Goal: Task Accomplishment & Management: Use online tool/utility

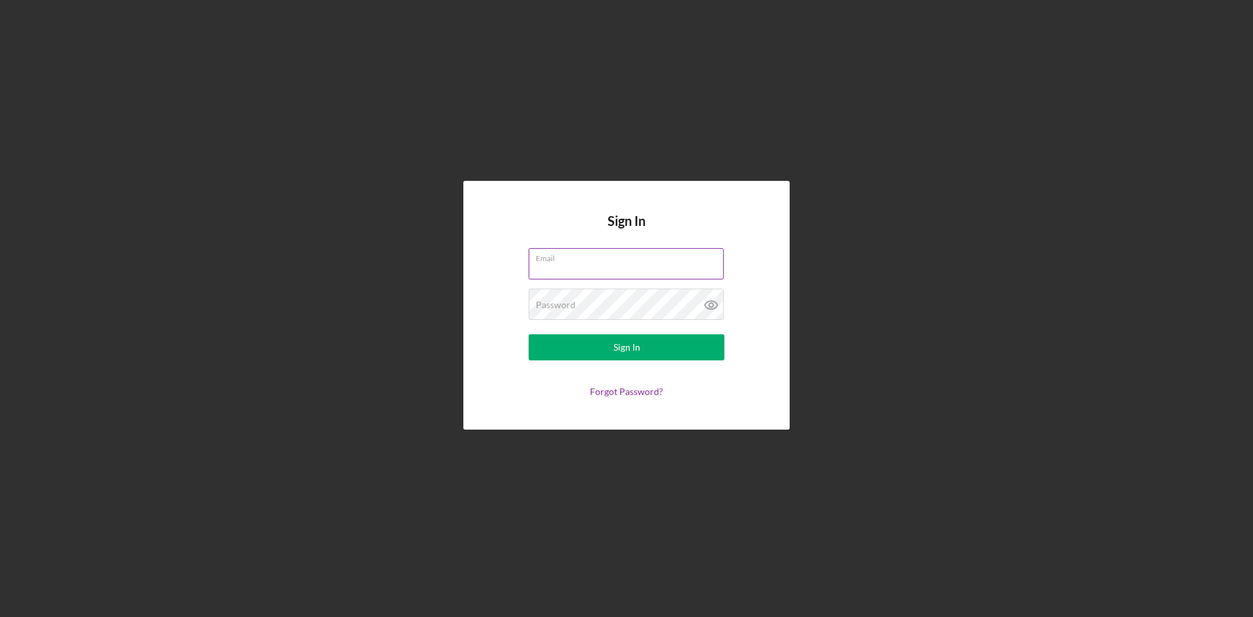
click at [557, 264] on input "Email" at bounding box center [626, 263] width 195 height 31
type input "[EMAIL_ADDRESS][DOMAIN_NAME]"
click at [600, 303] on div "Password Required" at bounding box center [627, 304] width 196 height 33
click at [529, 334] on button "Sign In" at bounding box center [627, 347] width 196 height 26
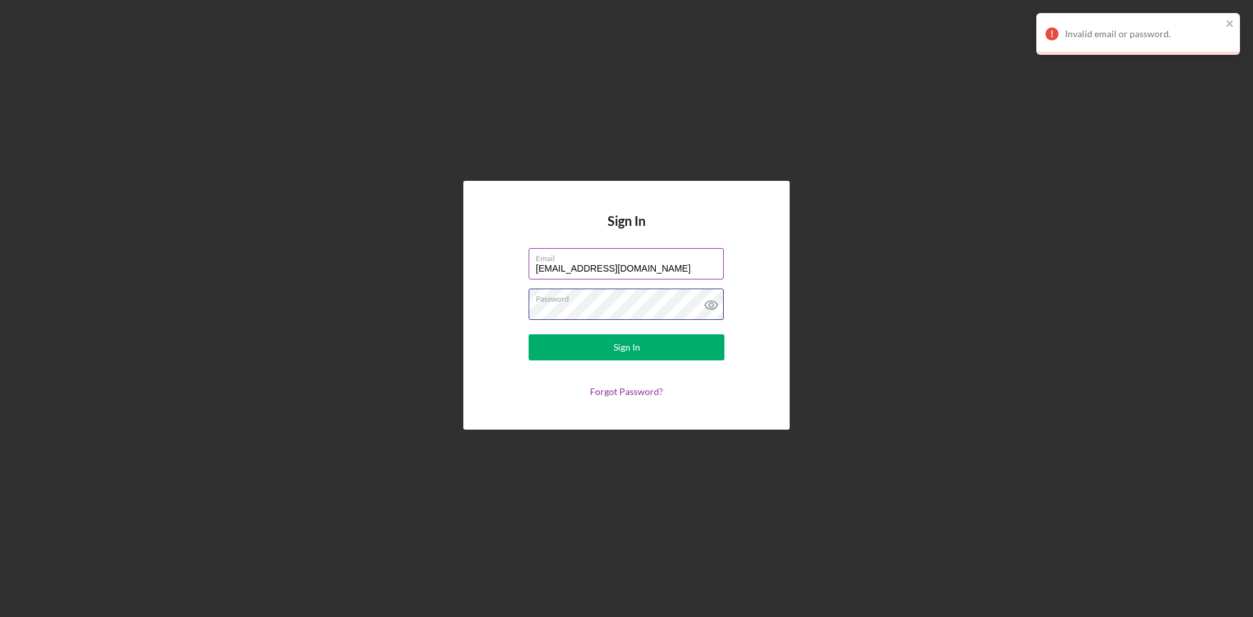
click at [529, 334] on button "Sign In" at bounding box center [627, 347] width 196 height 26
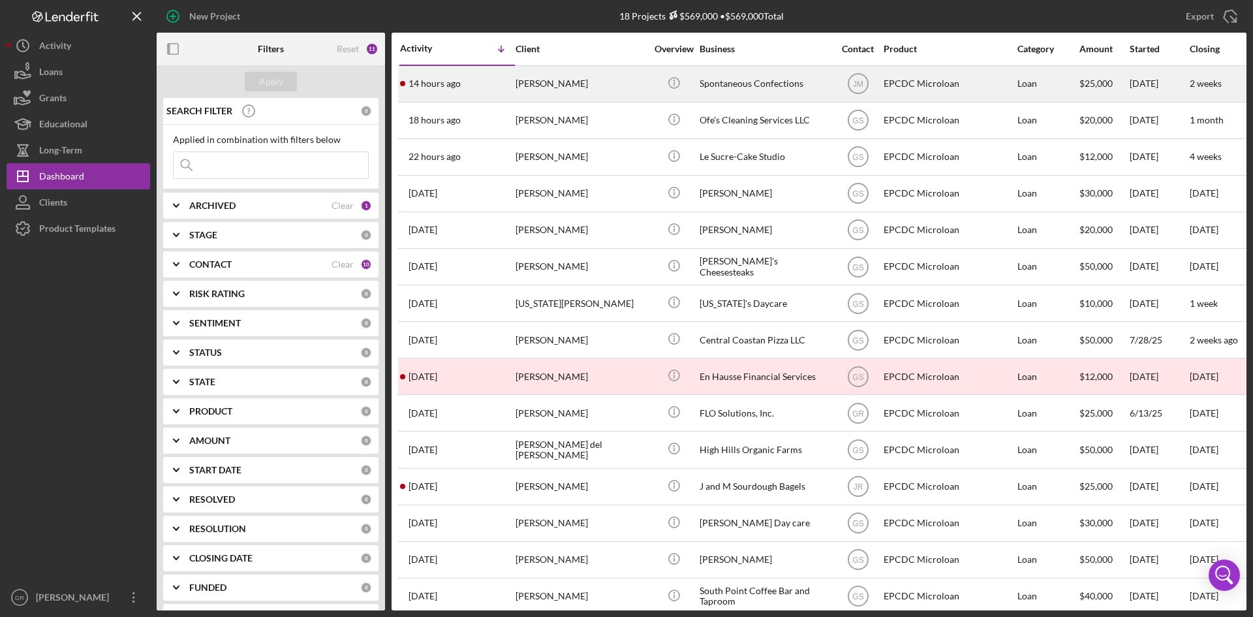
click at [635, 90] on div "[PERSON_NAME]" at bounding box center [581, 84] width 131 height 35
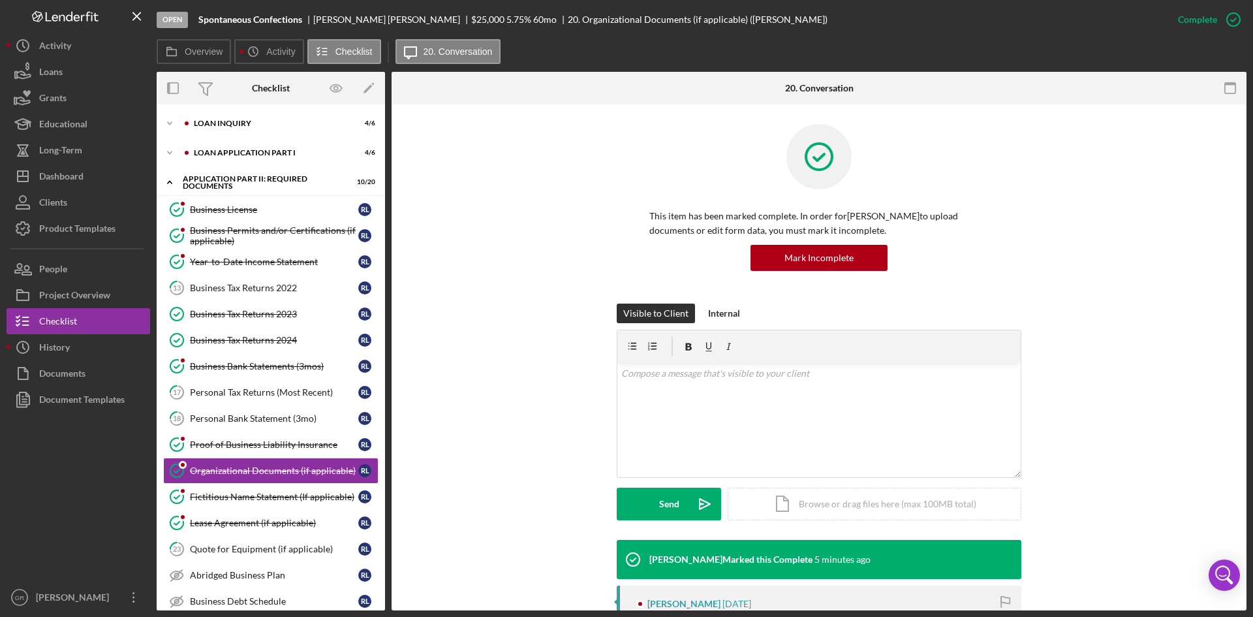
scroll to position [114, 0]
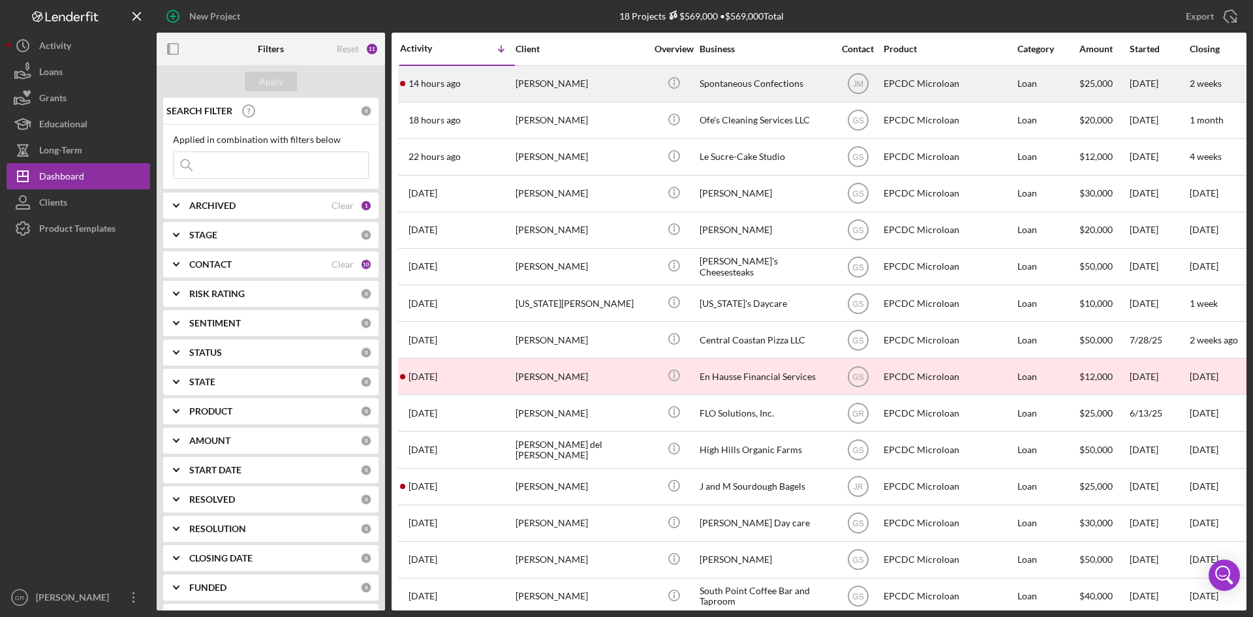
click at [745, 84] on div "Spontaneous Confections" at bounding box center [765, 84] width 131 height 35
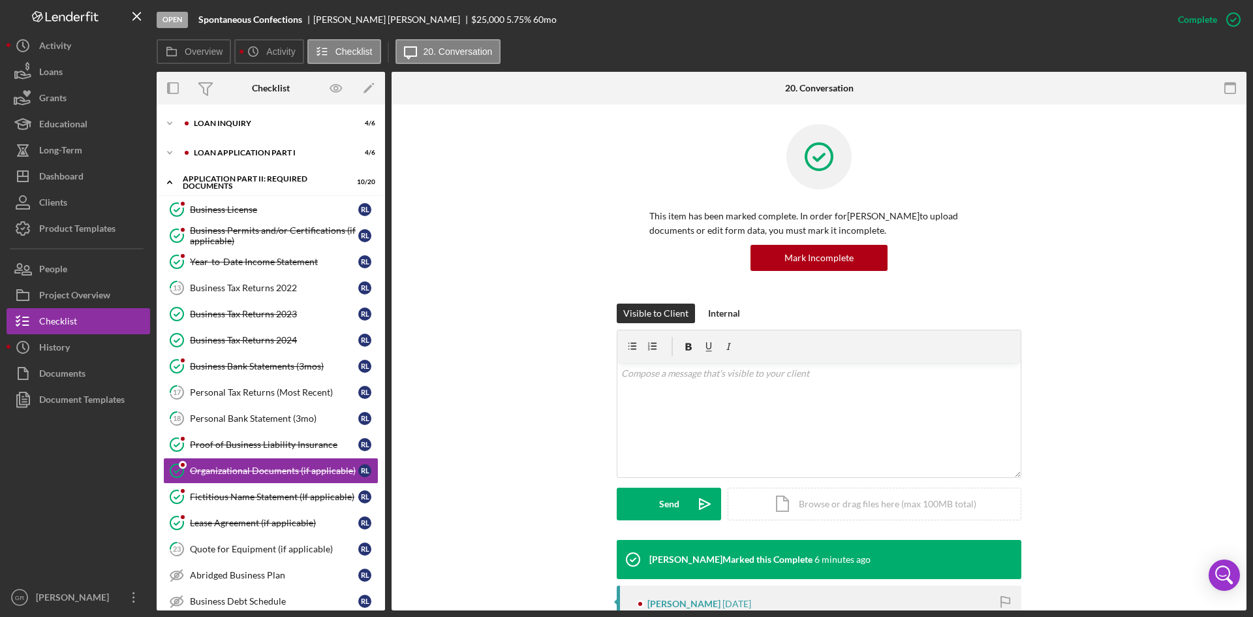
scroll to position [113, 0]
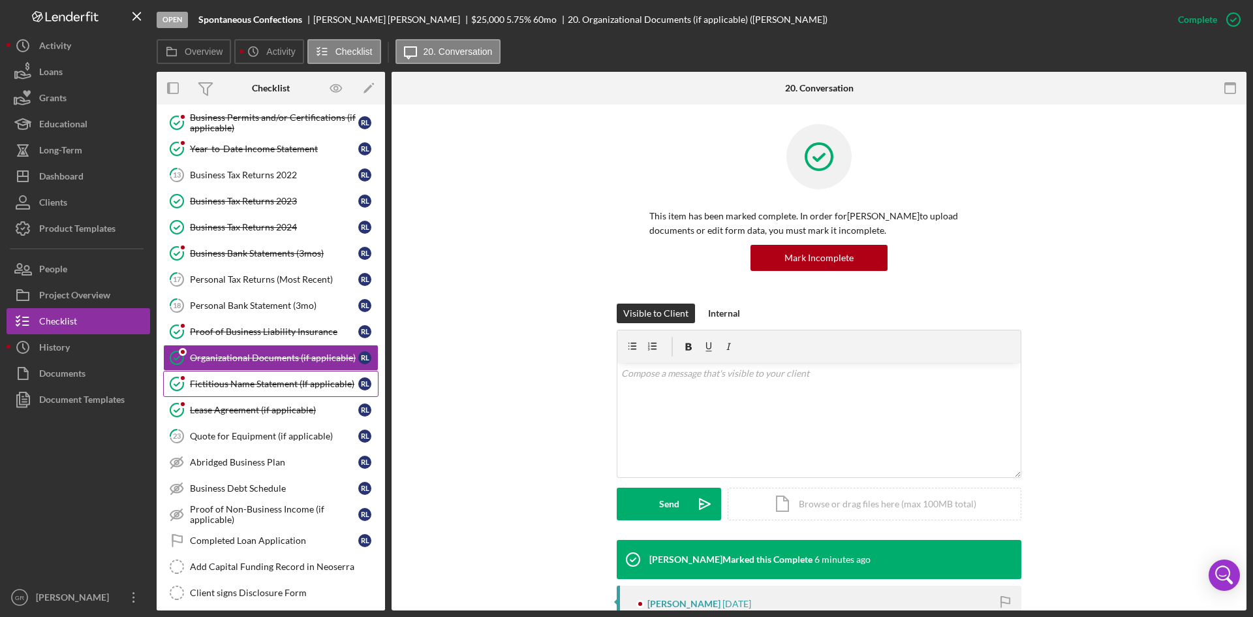
click at [301, 379] on div "Fictitious Name Statement (If applicable)" at bounding box center [274, 384] width 168 height 10
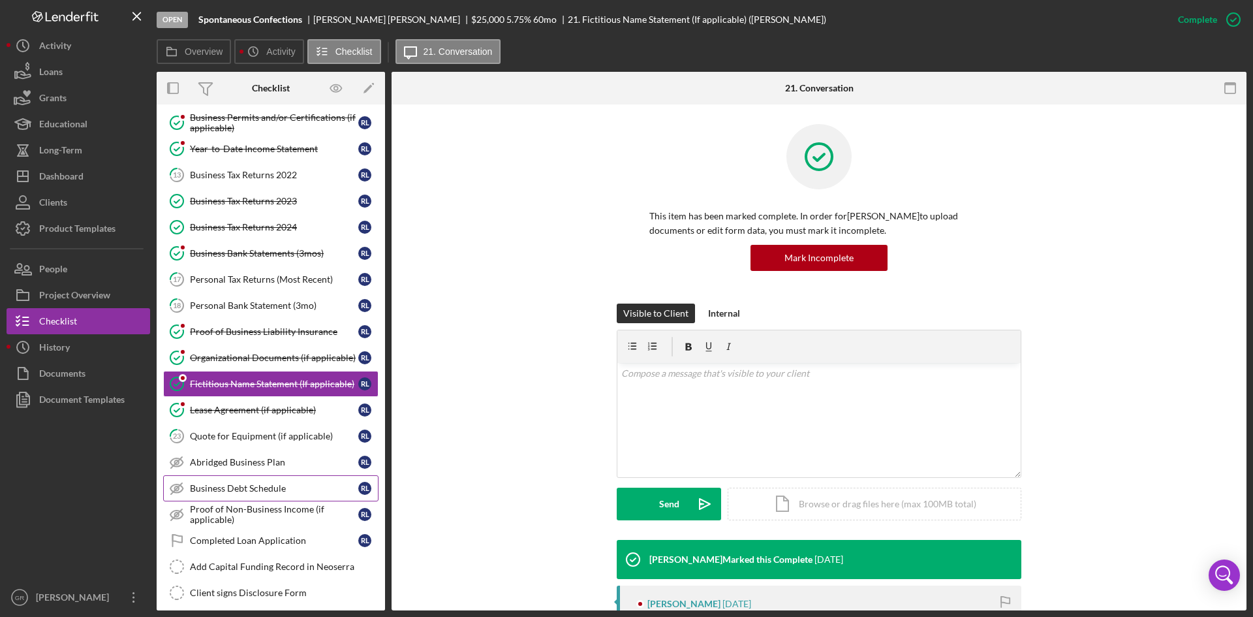
scroll to position [239, 0]
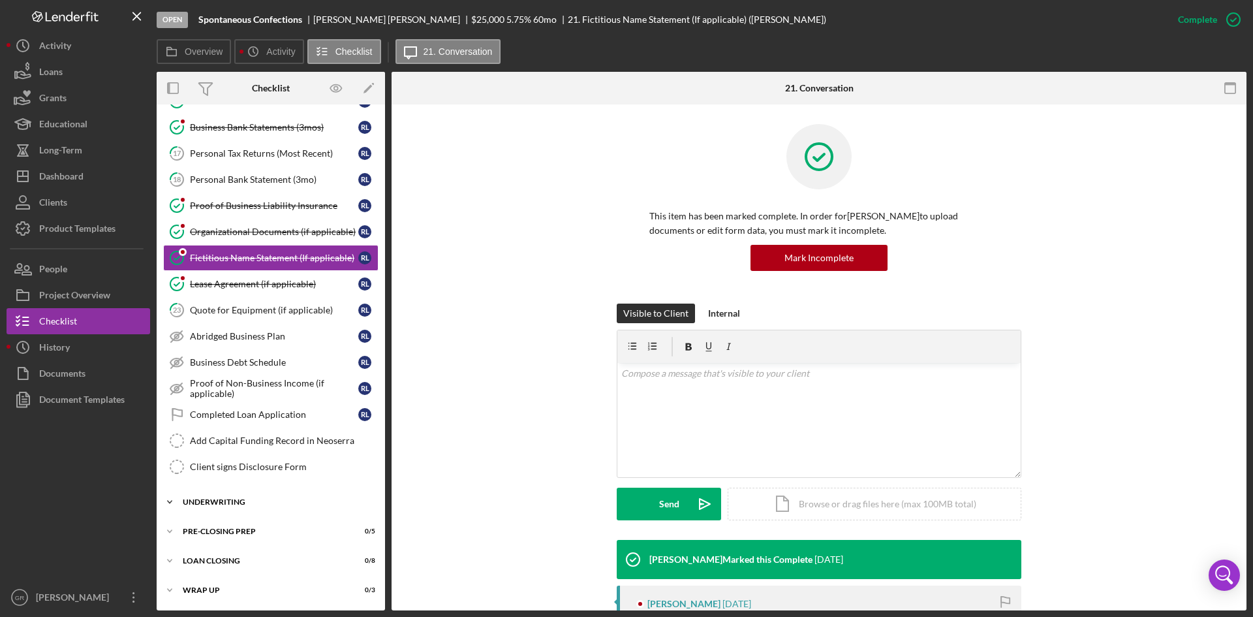
click at [300, 506] on div "Icon/Expander Underwriting 0 / 7" at bounding box center [271, 502] width 228 height 26
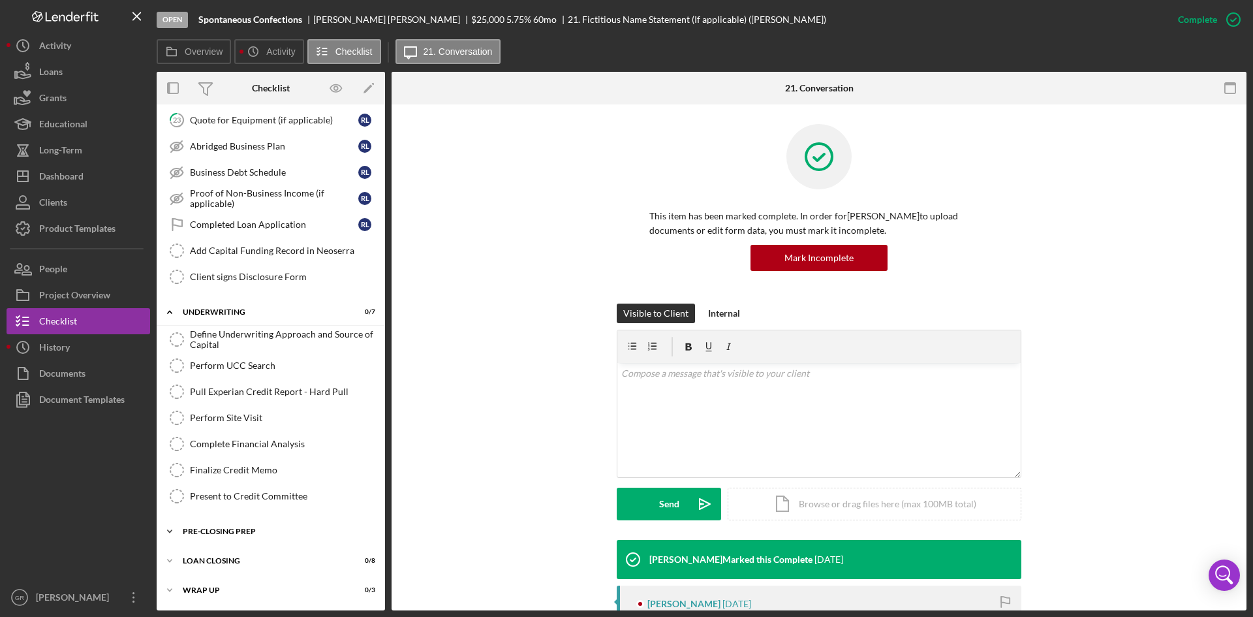
click at [288, 533] on div "Pre-Closing Prep" at bounding box center [276, 531] width 186 height 8
click at [106, 396] on div "Document Templates" at bounding box center [82, 400] width 86 height 29
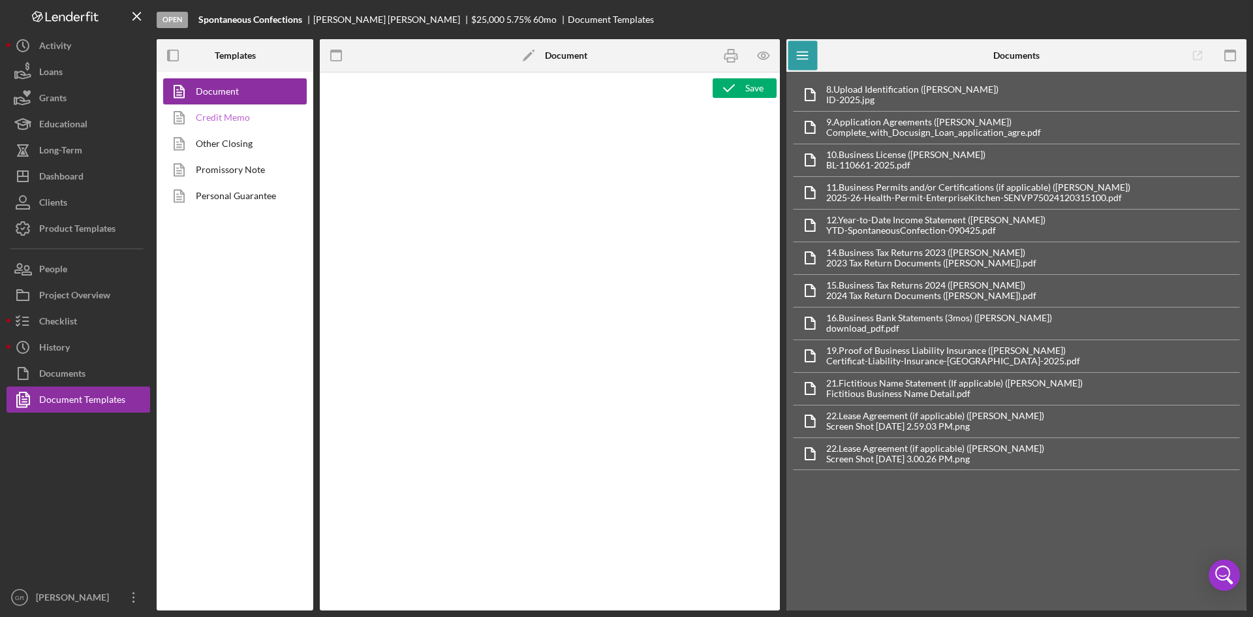
type textarea "<pre style="text-align: right"><span style="font-size: 10pt">OFFICE </span><str…"
click at [240, 139] on link "Other Closing" at bounding box center [231, 144] width 137 height 26
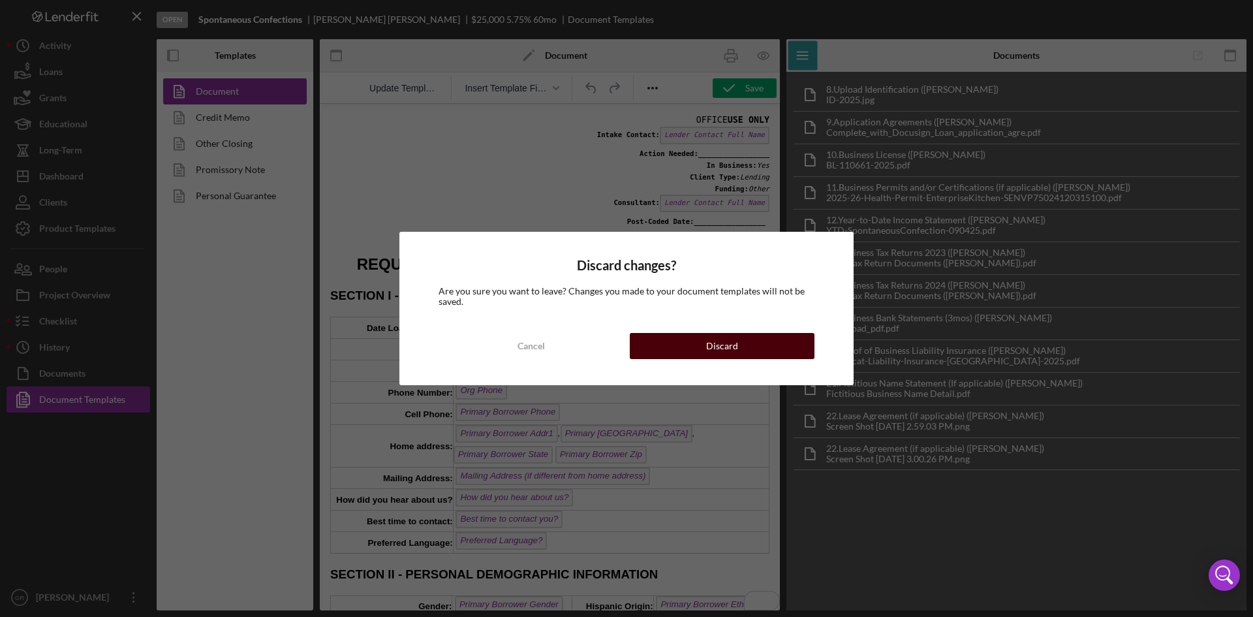
click at [783, 341] on button "Discard" at bounding box center [722, 346] width 185 height 26
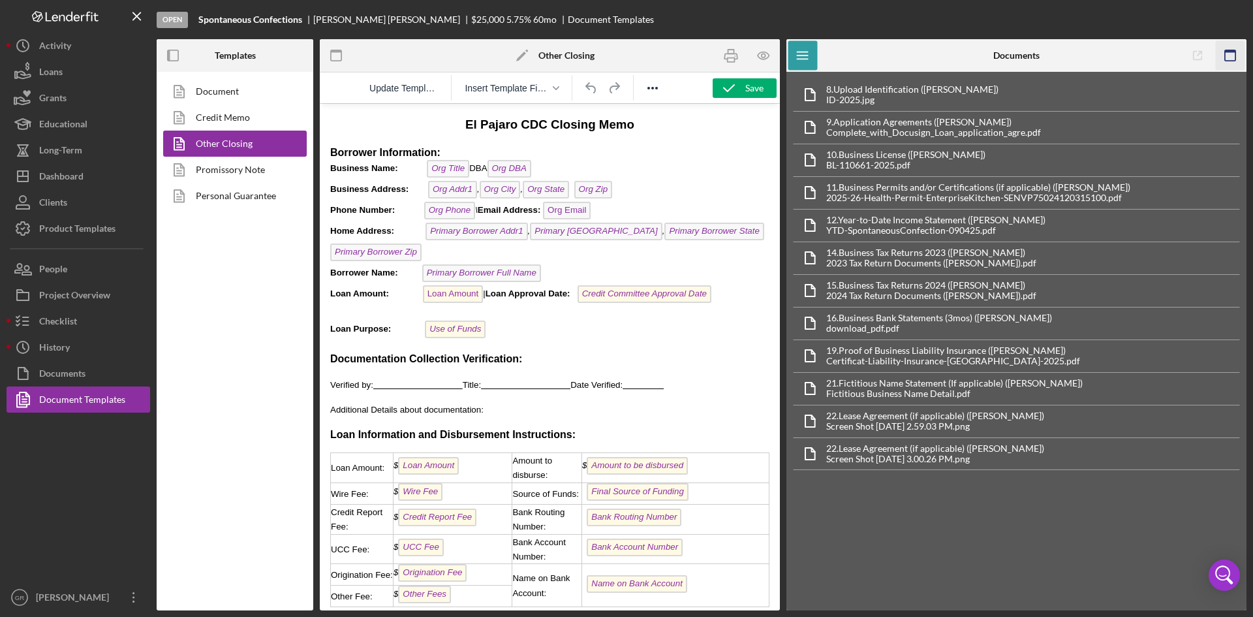
drag, startPoint x: 1232, startPoint y: 56, endPoint x: 1232, endPoint y: 50, distance: 6.6
click at [1232, 50] on icon "button" at bounding box center [1230, 55] width 29 height 29
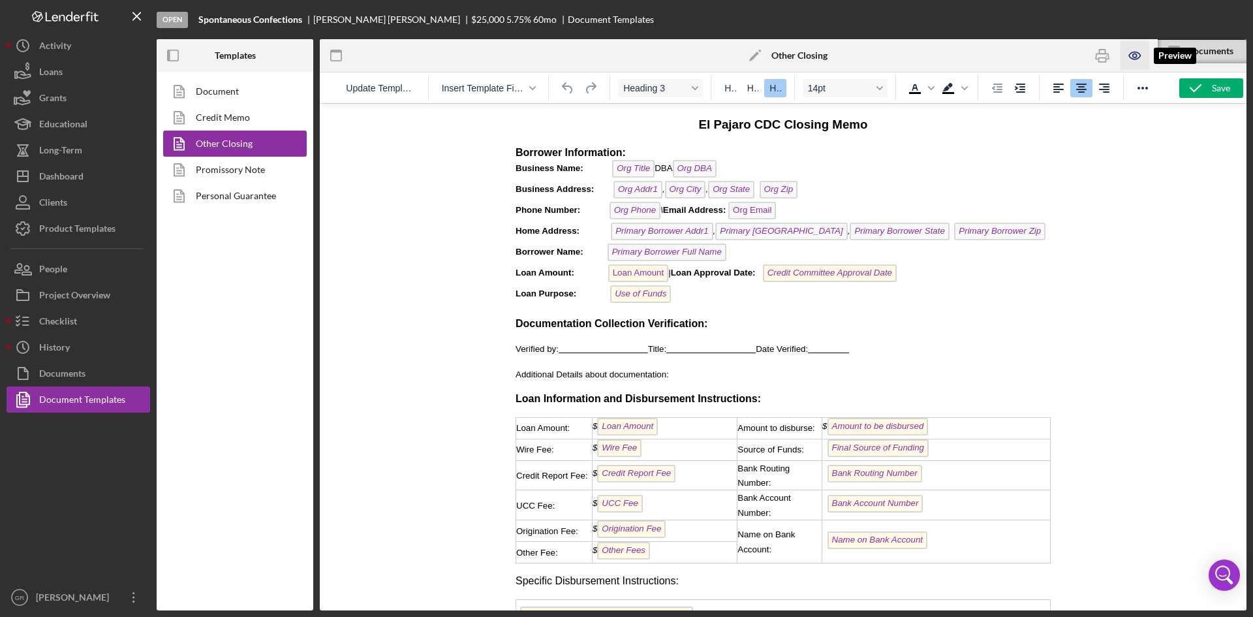
click at [1128, 51] on icon "button" at bounding box center [1134, 55] width 29 height 29
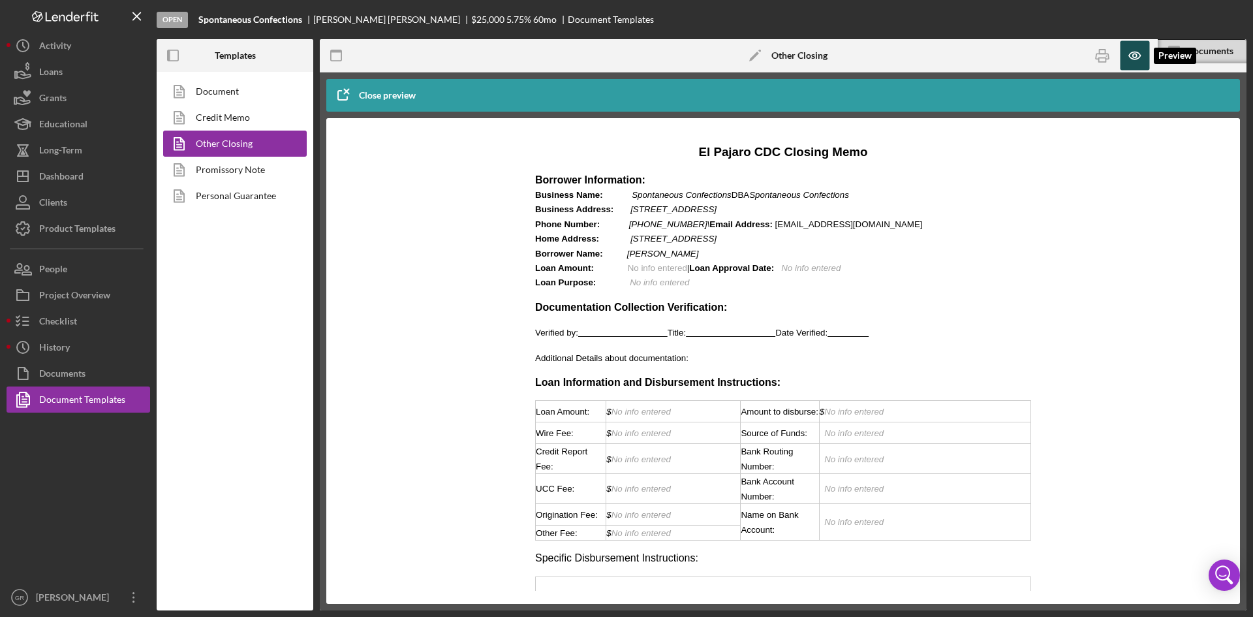
click at [1128, 51] on icon "button" at bounding box center [1134, 55] width 29 height 29
